Goal: Task Accomplishment & Management: Manage account settings

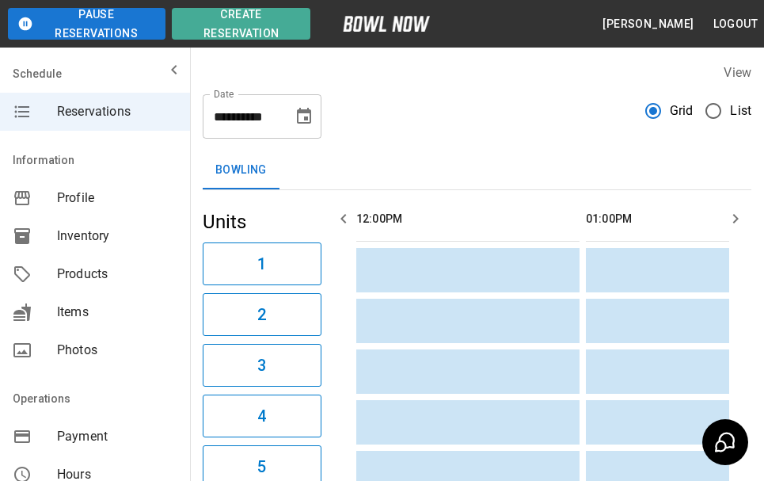
scroll to position [0, 230]
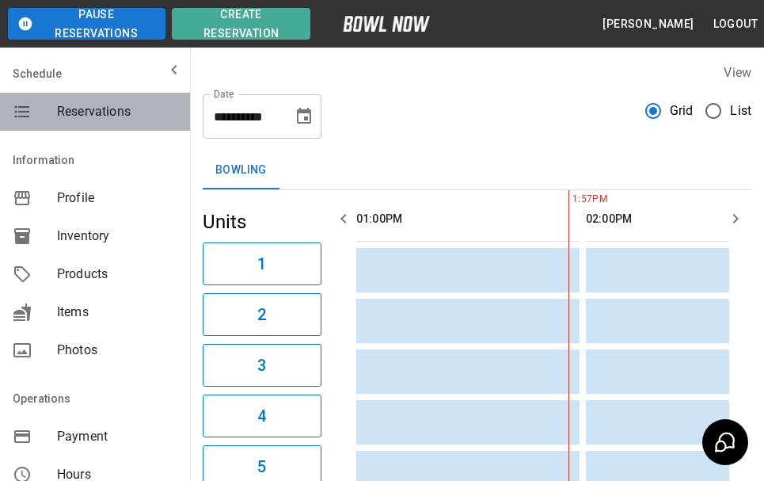
click at [116, 110] on span "Reservations" at bounding box center [117, 111] width 120 height 19
click at [105, 104] on span "Reservations" at bounding box center [117, 111] width 120 height 19
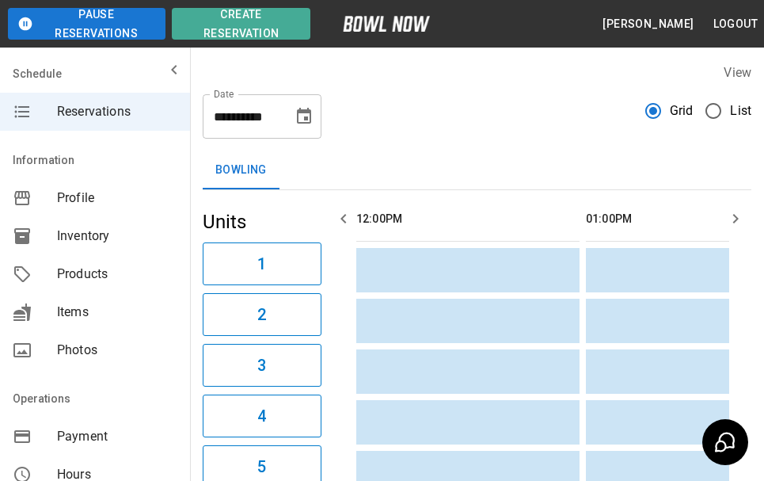
scroll to position [0, 230]
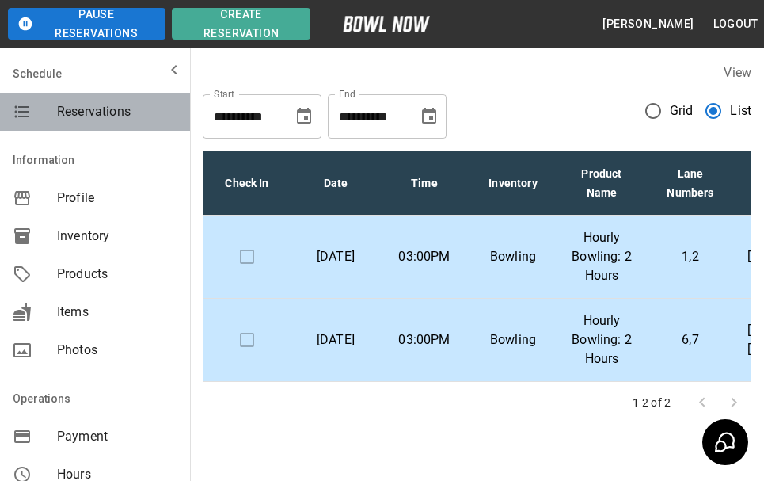
click at [99, 120] on span "Reservations" at bounding box center [117, 111] width 120 height 19
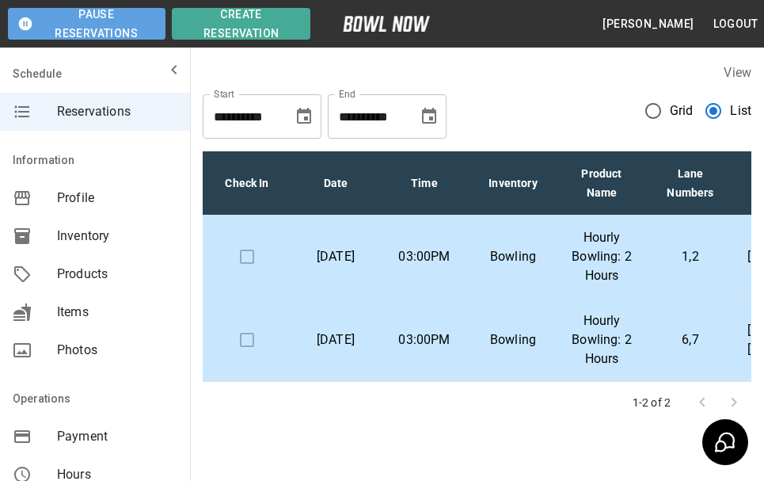
click at [90, 30] on button "Pause Reservations" at bounding box center [87, 24] width 158 height 32
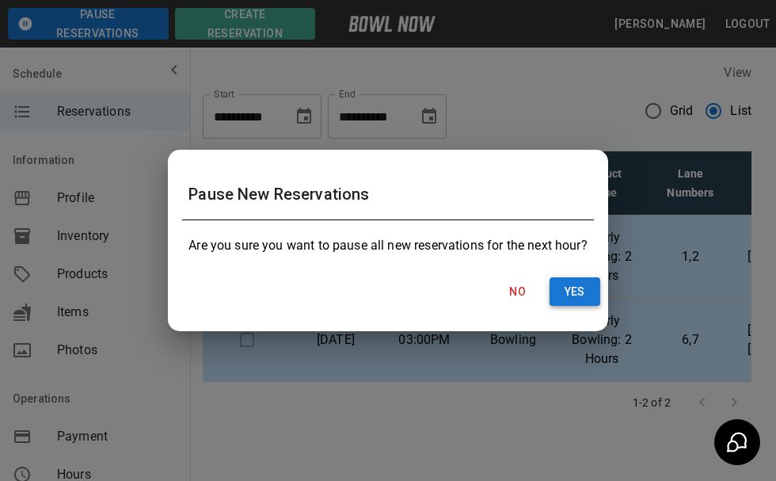
click at [574, 301] on button "Yes" at bounding box center [575, 291] width 51 height 29
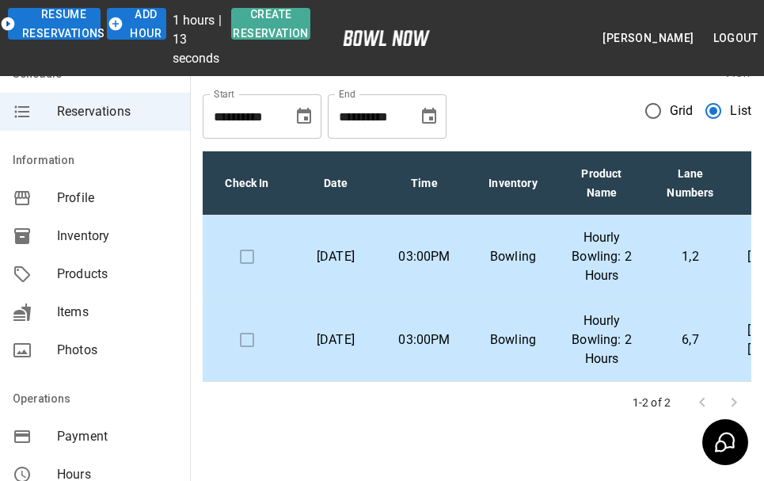
click at [442, 260] on p "03:00PM" at bounding box center [424, 256] width 63 height 19
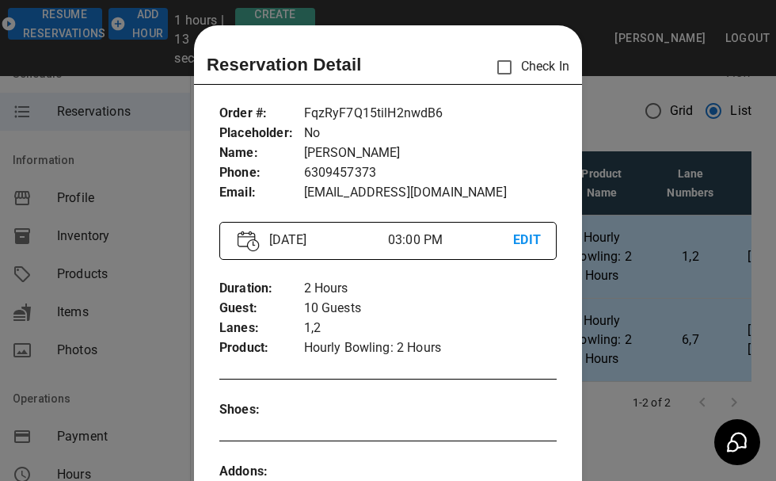
scroll to position [25, 0]
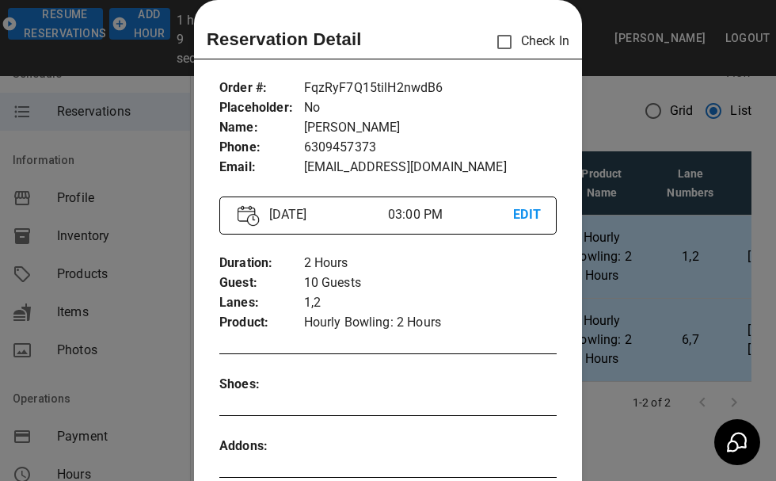
click at [623, 179] on div at bounding box center [388, 240] width 776 height 481
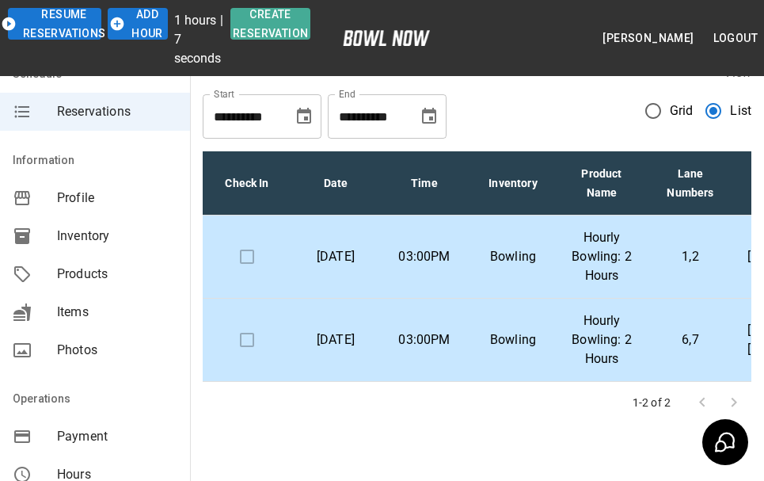
click at [402, 330] on td "03:00PM" at bounding box center [424, 340] width 89 height 83
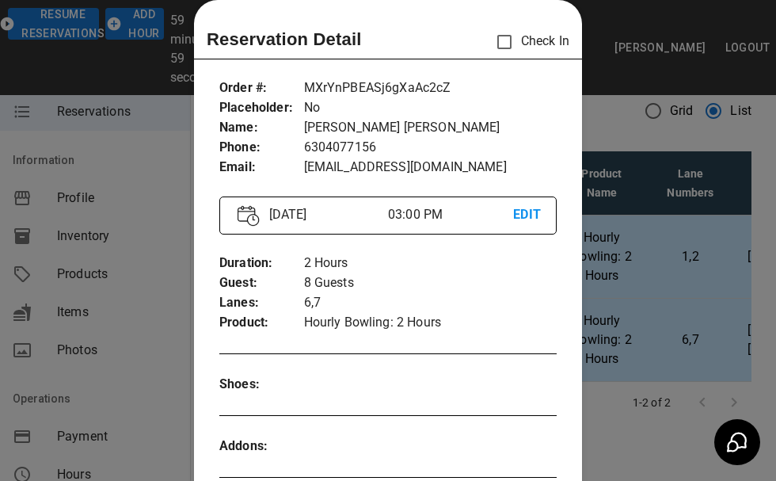
click at [715, 240] on div at bounding box center [388, 240] width 776 height 481
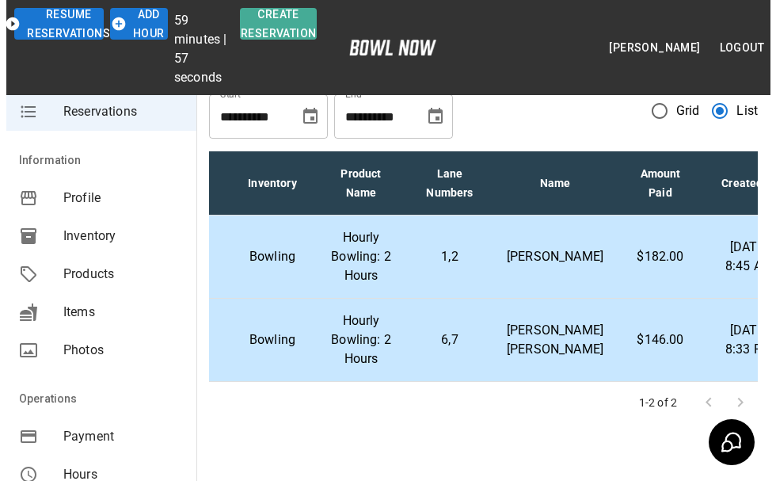
scroll to position [0, 250]
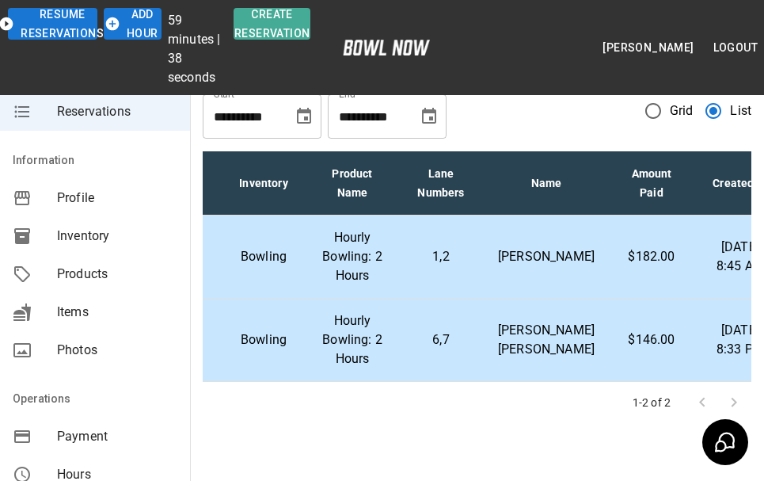
click at [521, 339] on p "[PERSON_NAME] [PERSON_NAME]" at bounding box center [546, 340] width 97 height 38
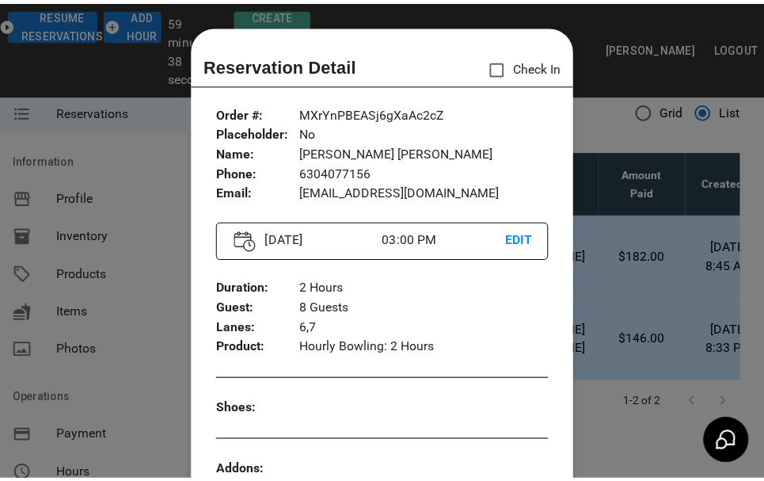
scroll to position [25, 0]
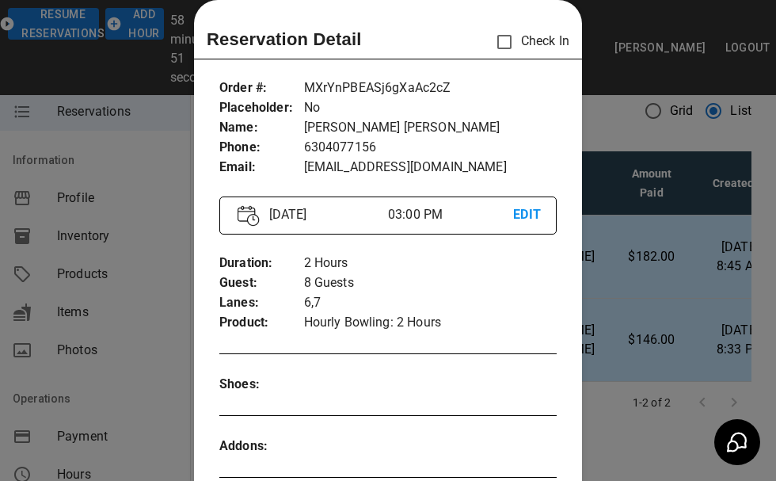
click at [632, 155] on div at bounding box center [388, 240] width 776 height 481
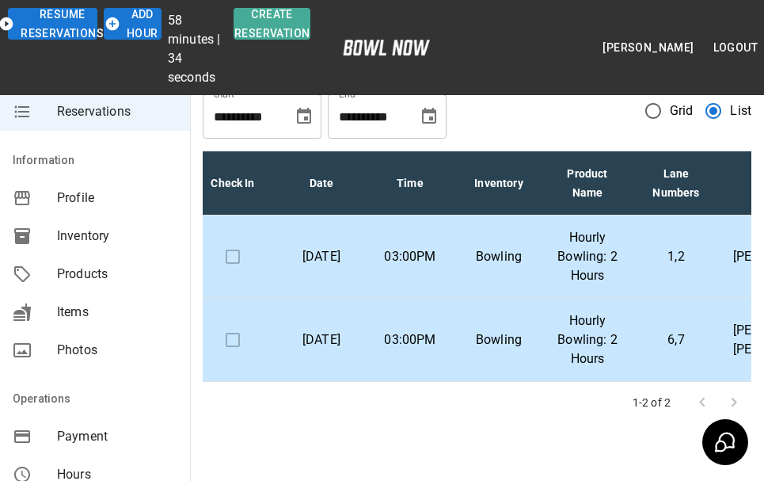
scroll to position [0, 0]
